Goal: Task Accomplishment & Management: Manage account settings

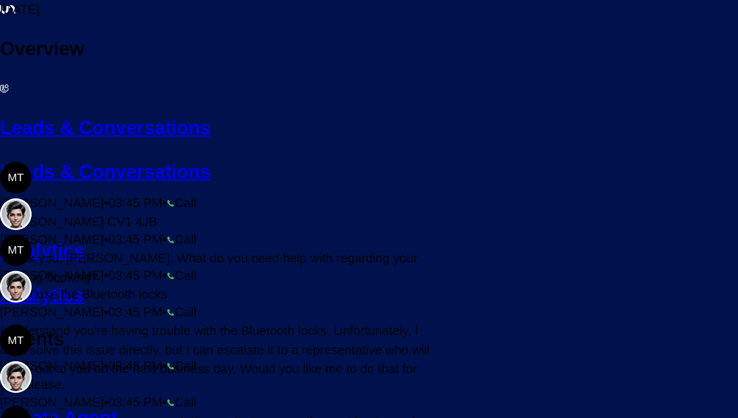
scroll to position [198, 0]
drag, startPoint x: 495, startPoint y: 319, endPoint x: 585, endPoint y: 323, distance: 89.9
drag, startPoint x: 585, startPoint y: 323, endPoint x: 547, endPoint y: 332, distance: 39.5
